Goal: Check status: Check status

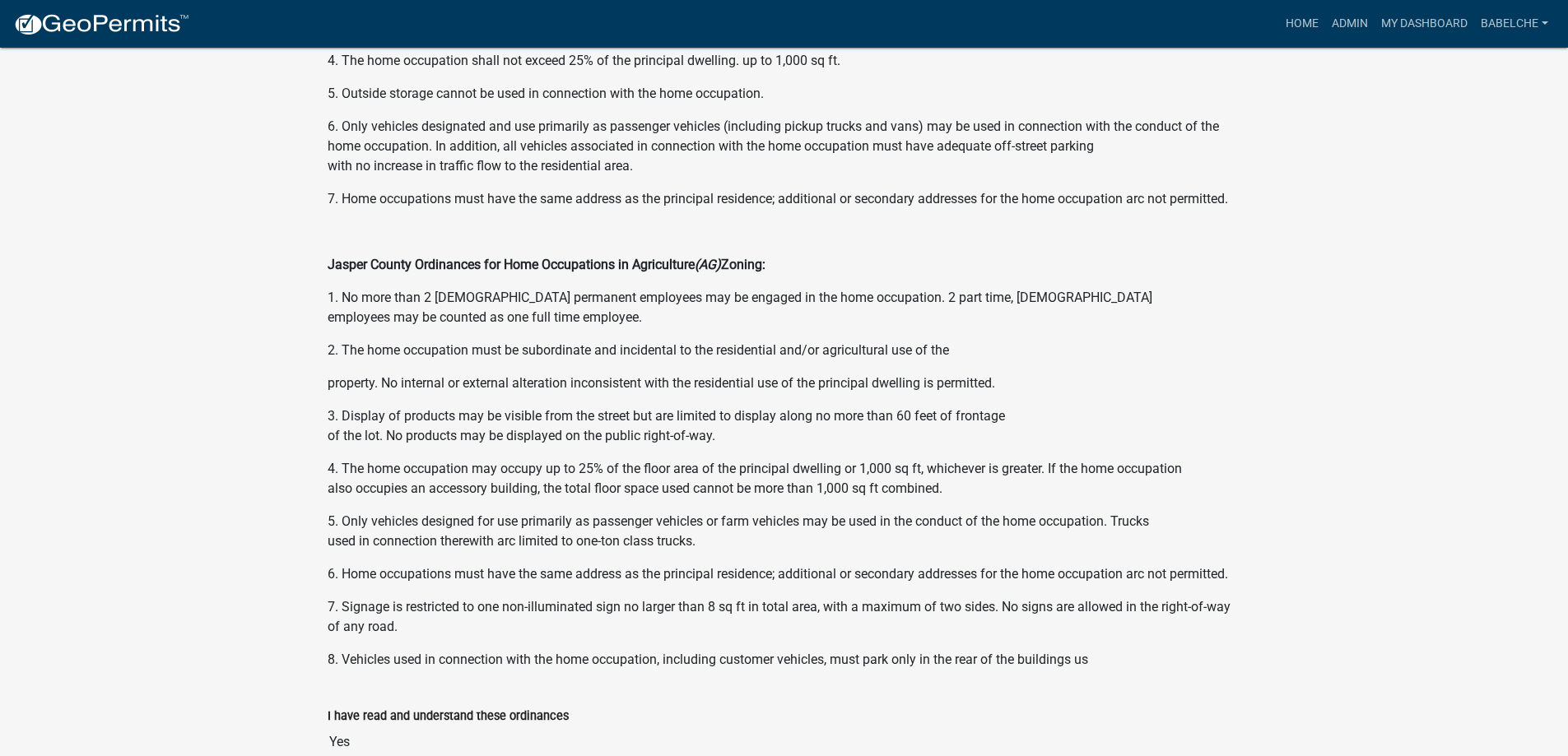
scroll to position [1555, 0]
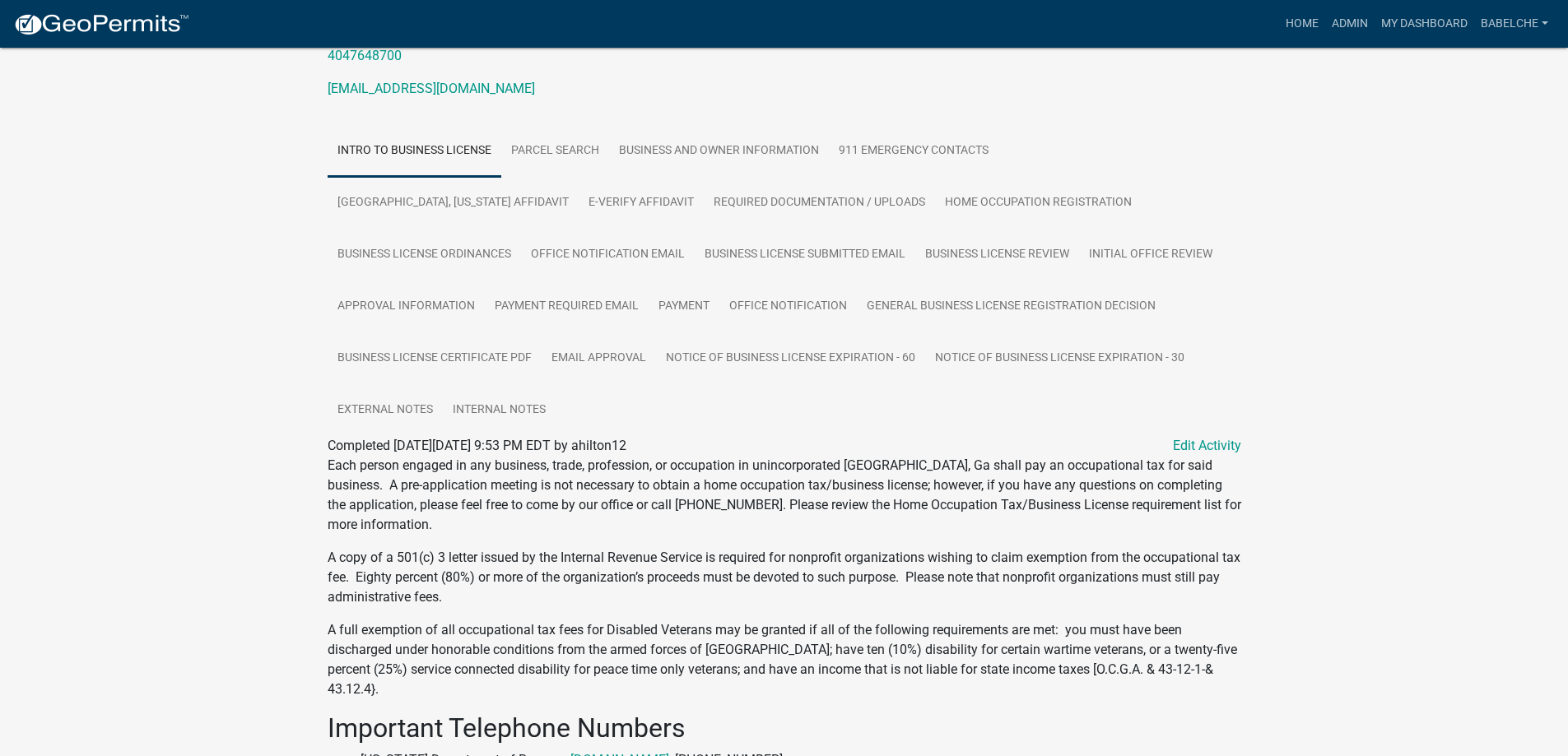
scroll to position [247, 0]
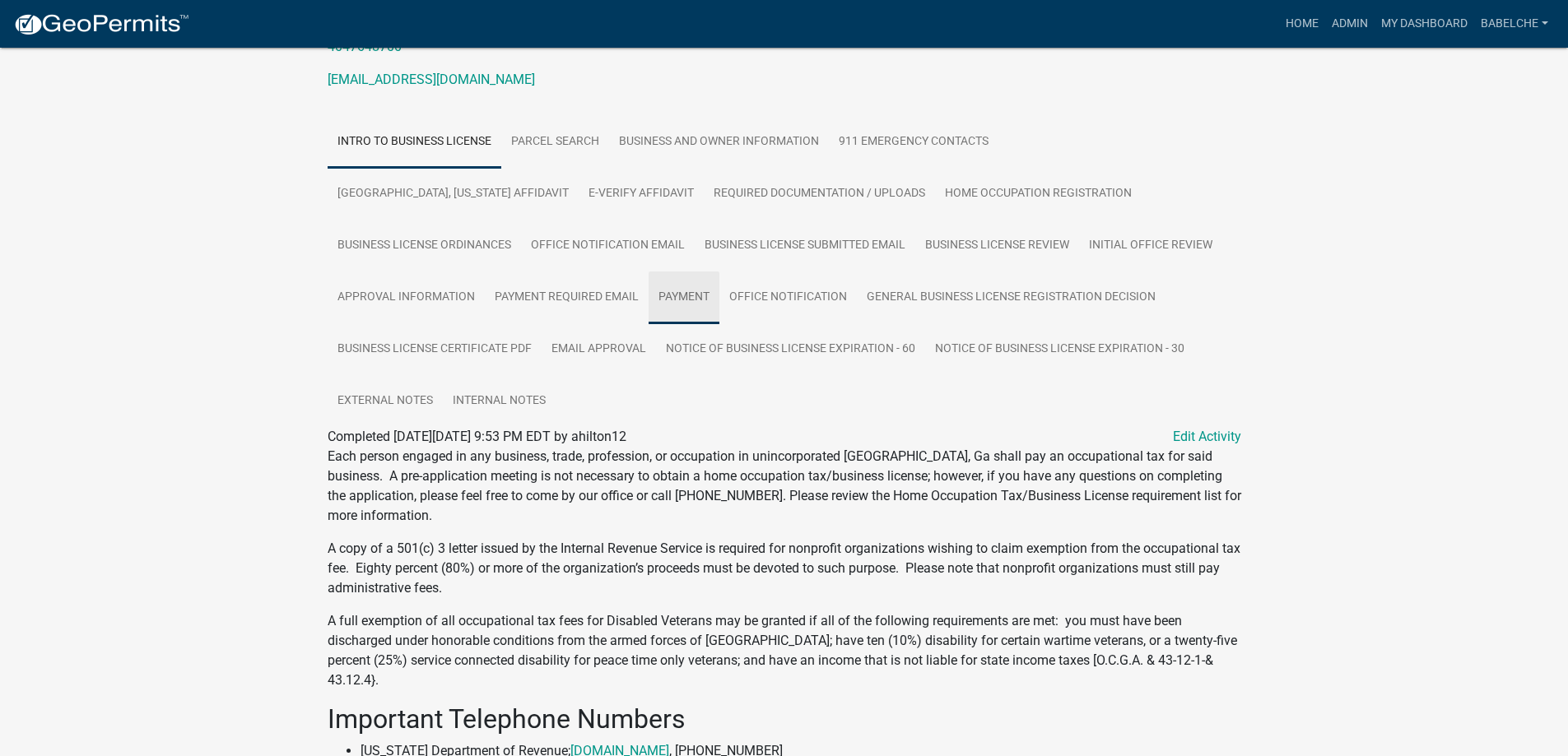
click at [649, 299] on link "Payment" at bounding box center [684, 298] width 71 height 53
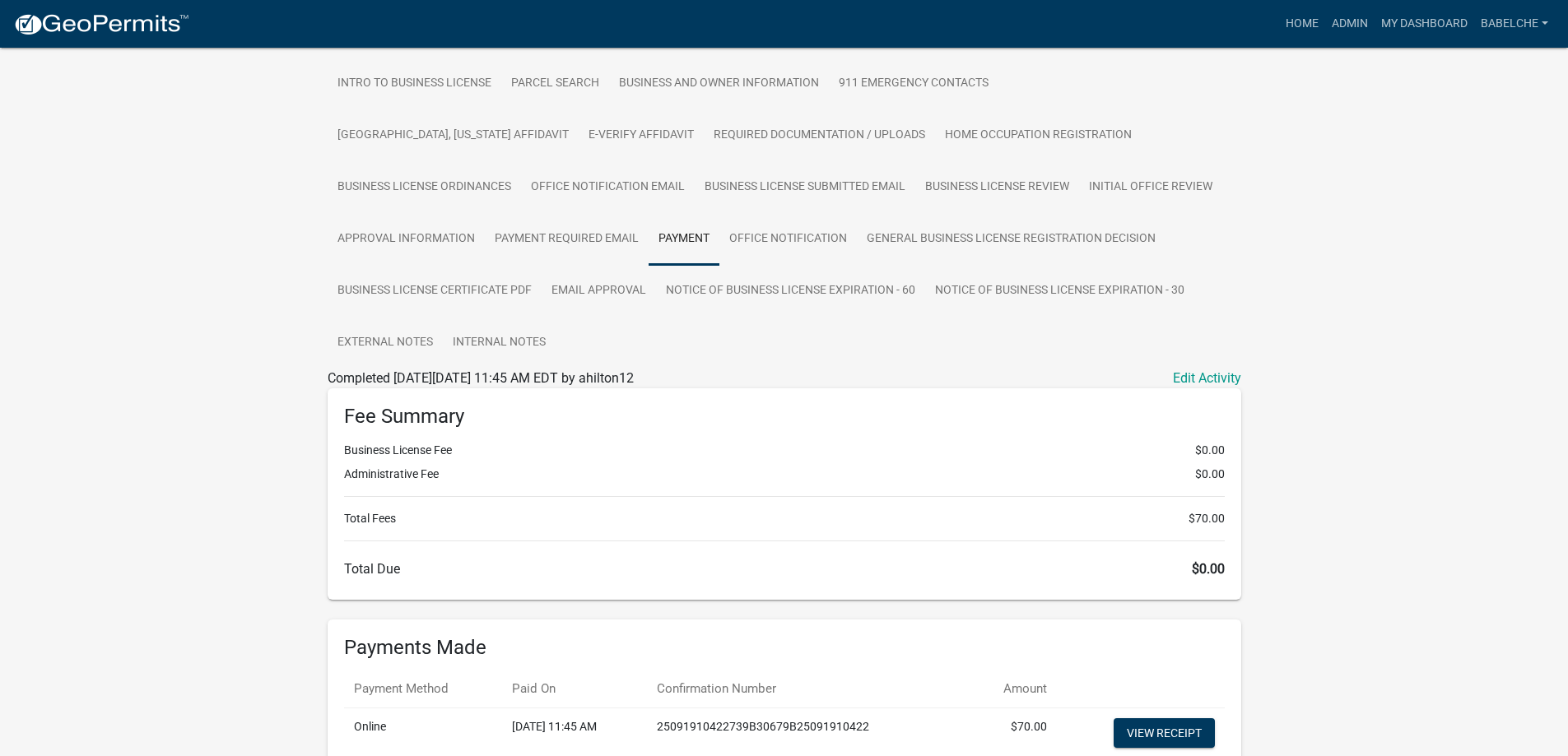
scroll to position [396, 0]
